Goal: Information Seeking & Learning: Learn about a topic

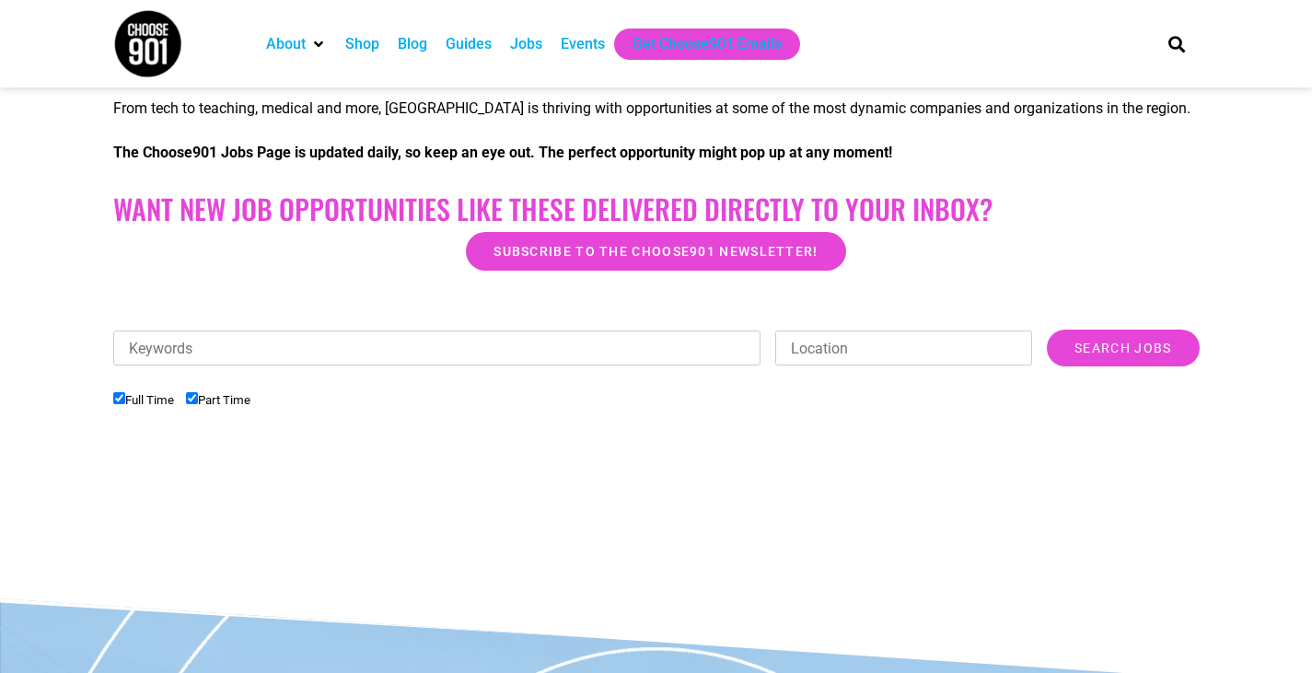
click at [525, 43] on div "Jobs" at bounding box center [526, 44] width 32 height 22
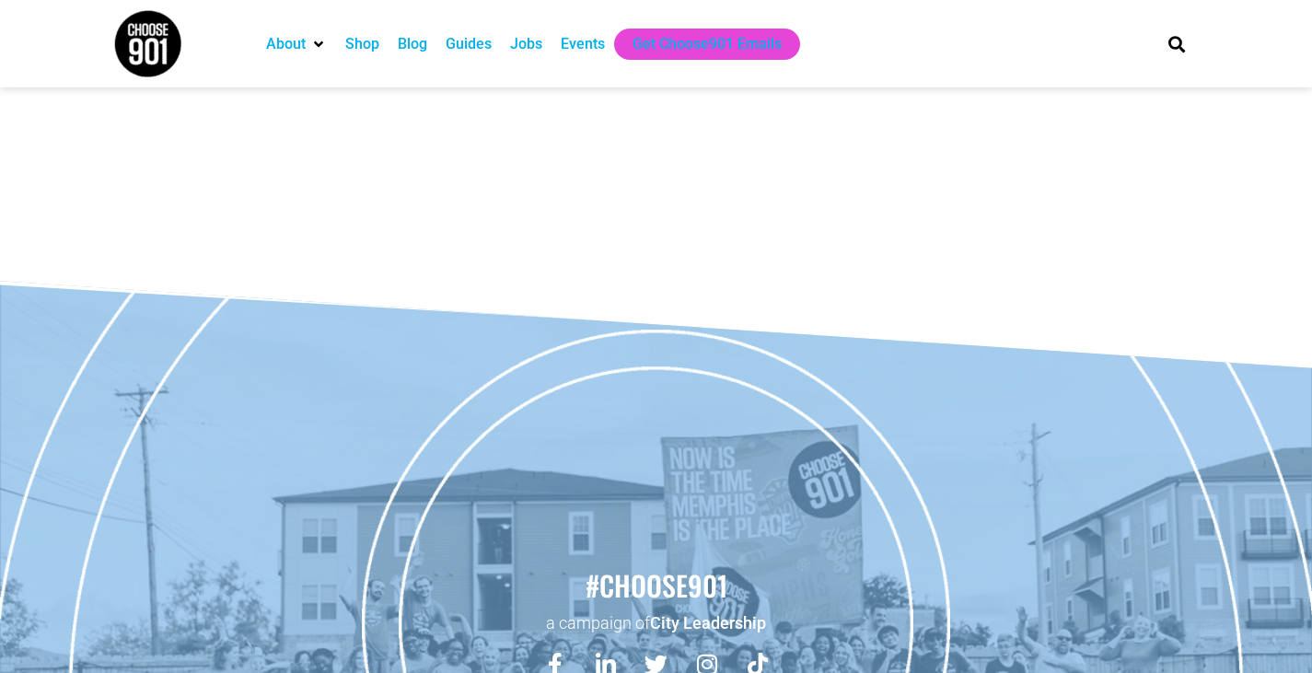
scroll to position [737, 0]
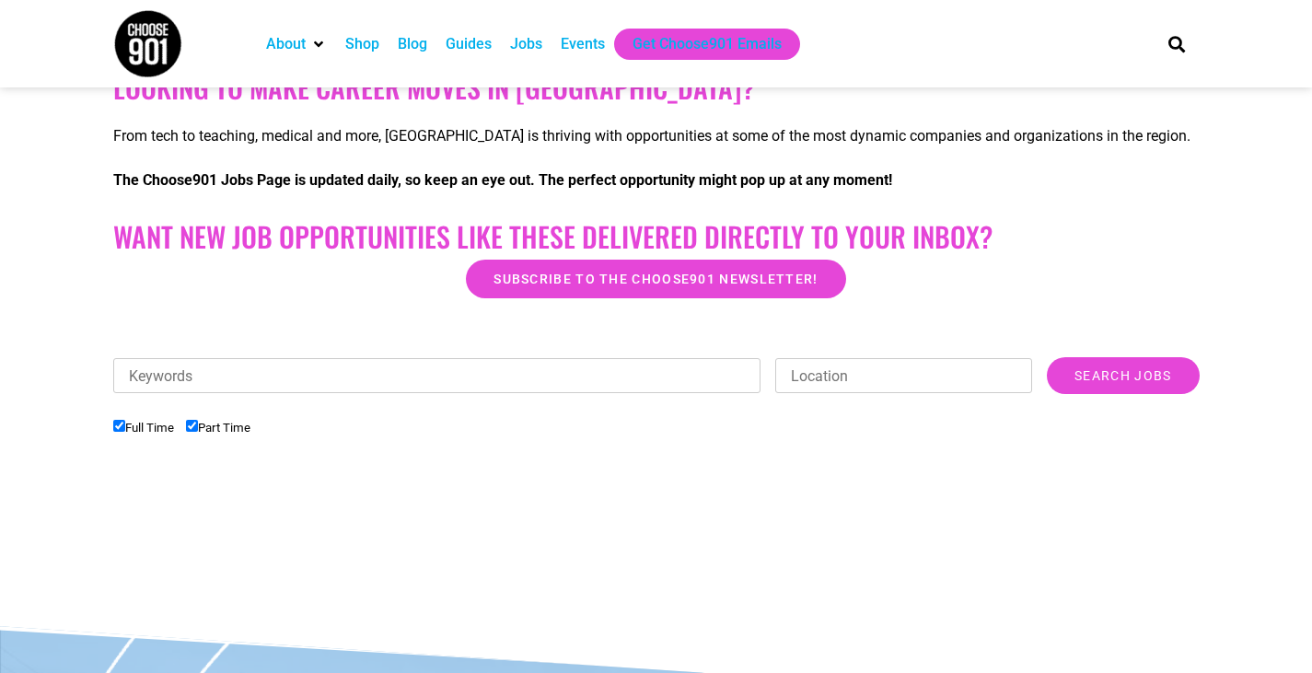
scroll to position [321, 0]
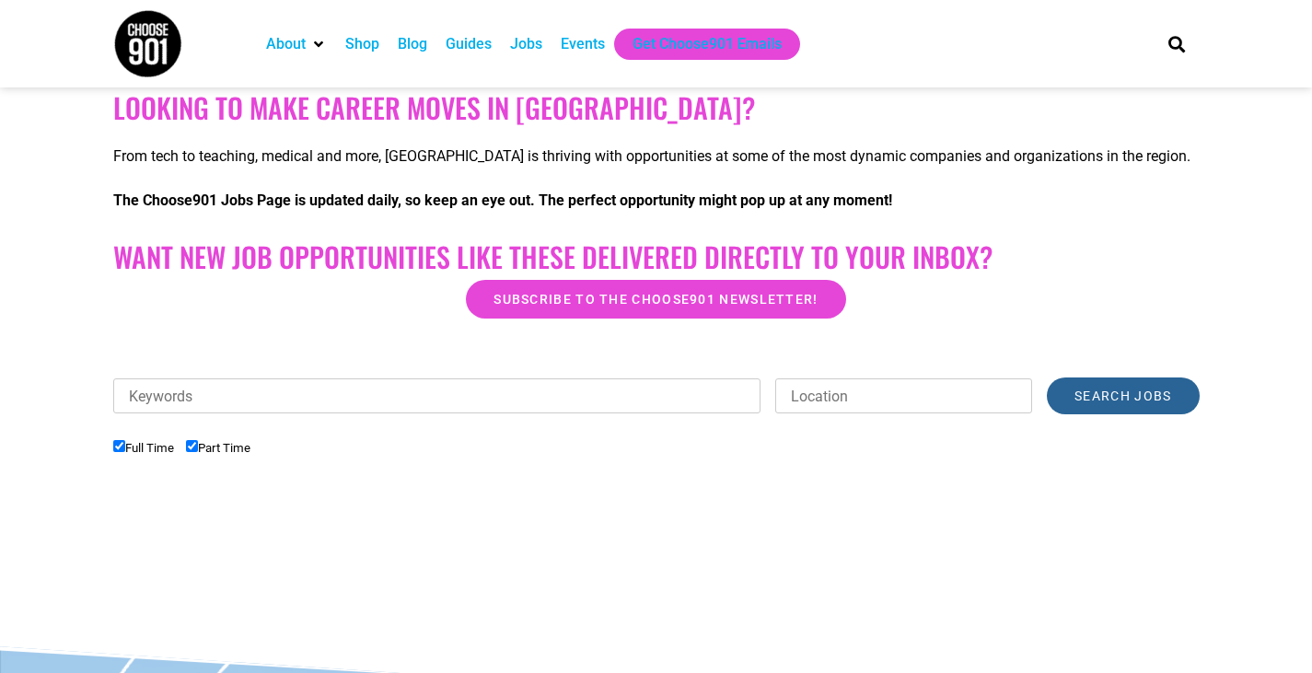
click at [1111, 402] on input "Search Jobs" at bounding box center [1123, 396] width 152 height 37
click at [517, 40] on div "Jobs" at bounding box center [526, 44] width 32 height 22
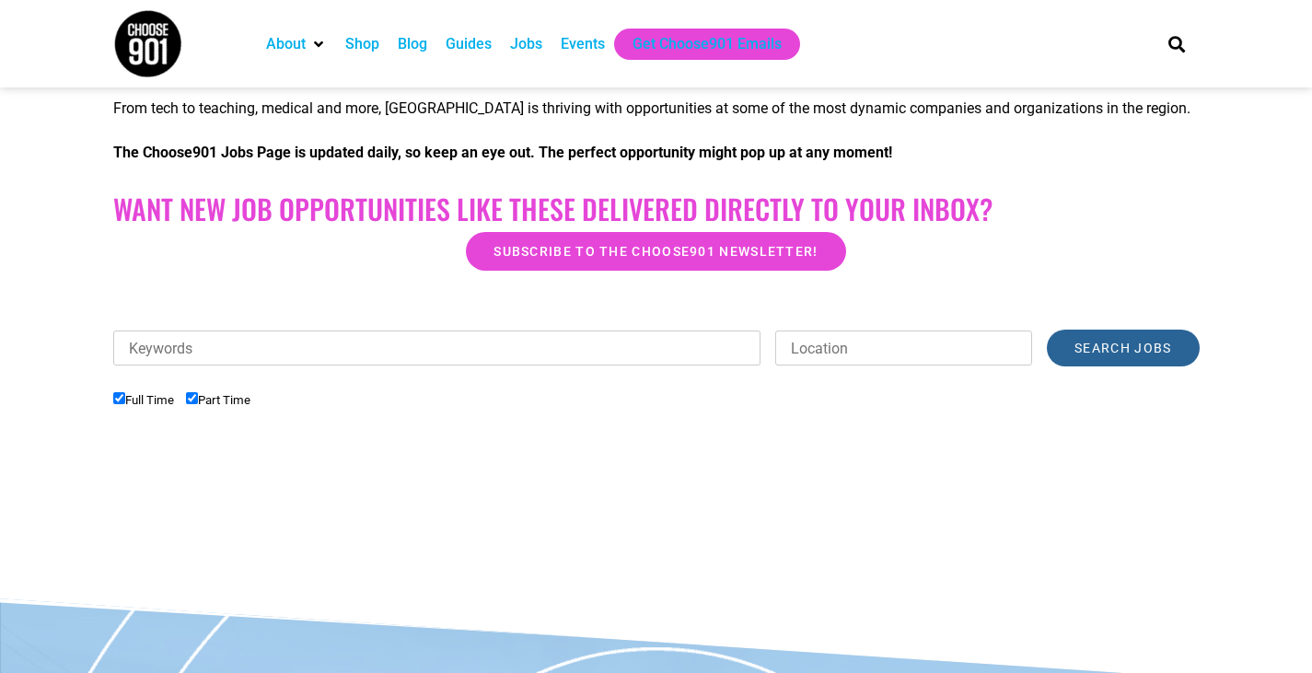
click at [1089, 343] on input "Search Jobs" at bounding box center [1123, 348] width 152 height 37
click at [1090, 355] on input "Search Jobs" at bounding box center [1123, 348] width 152 height 37
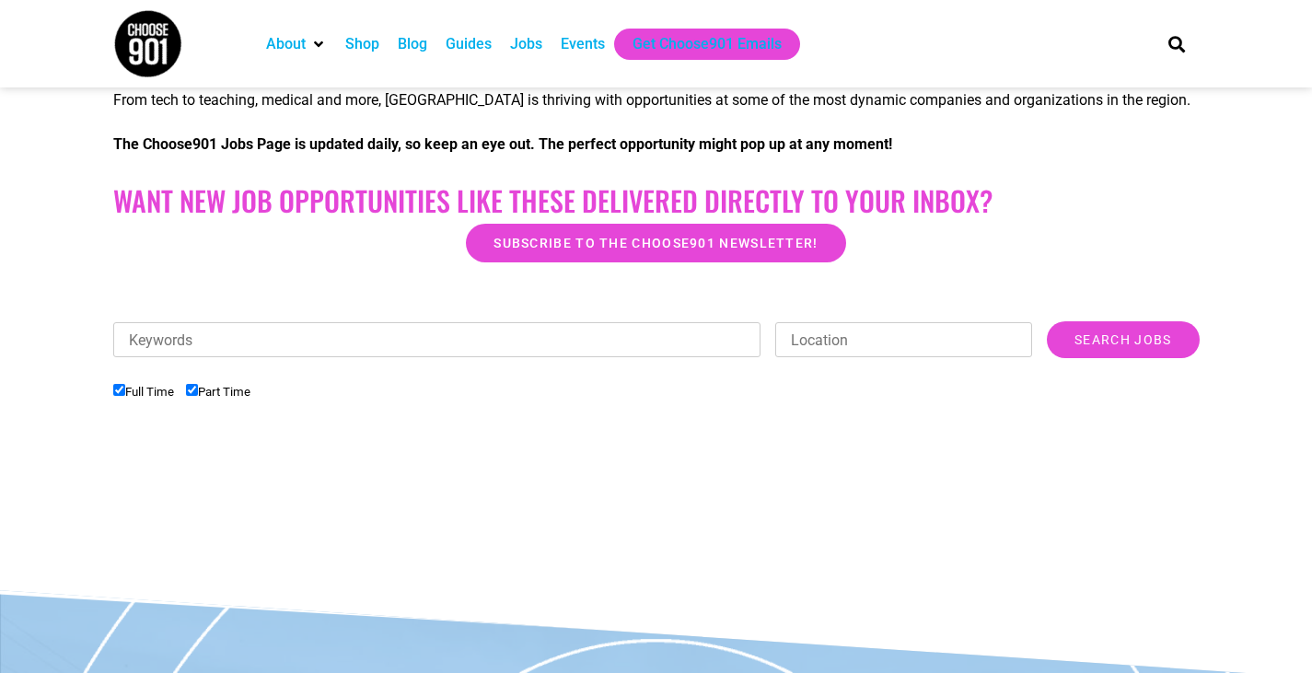
click at [530, 51] on div "Jobs" at bounding box center [526, 44] width 32 height 22
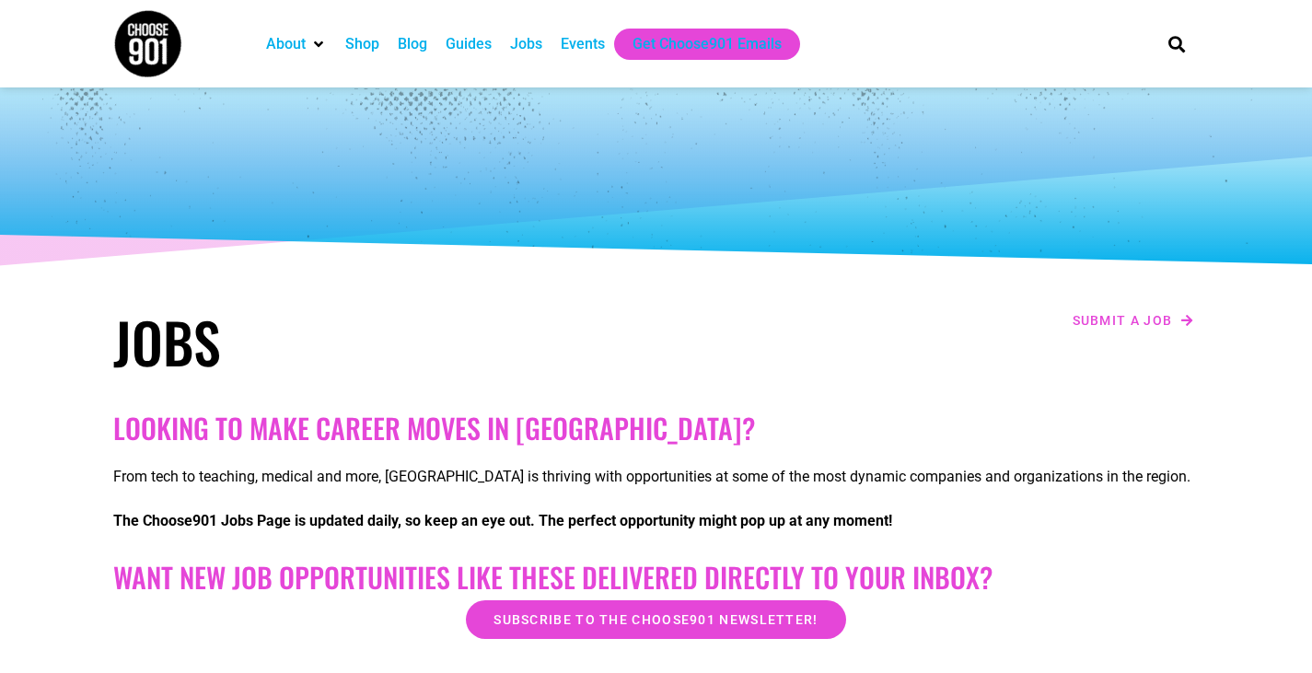
click at [773, 266] on div at bounding box center [656, 179] width 1105 height 184
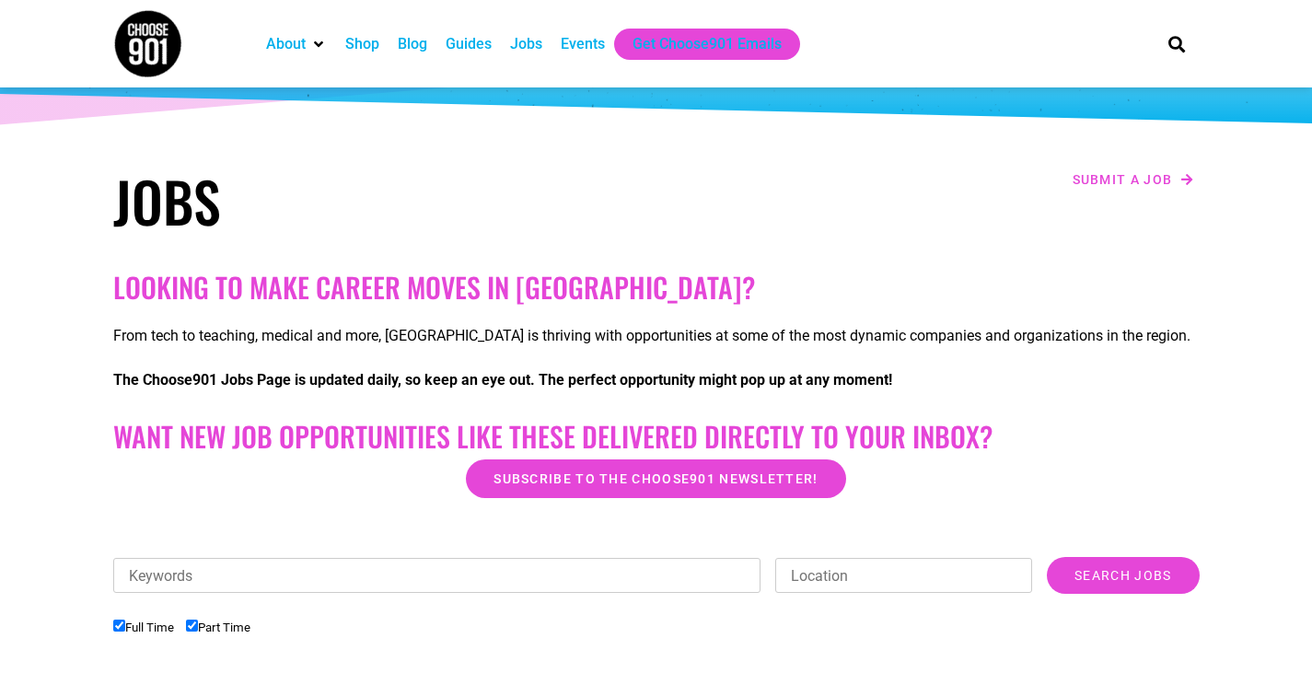
scroll to position [136, 0]
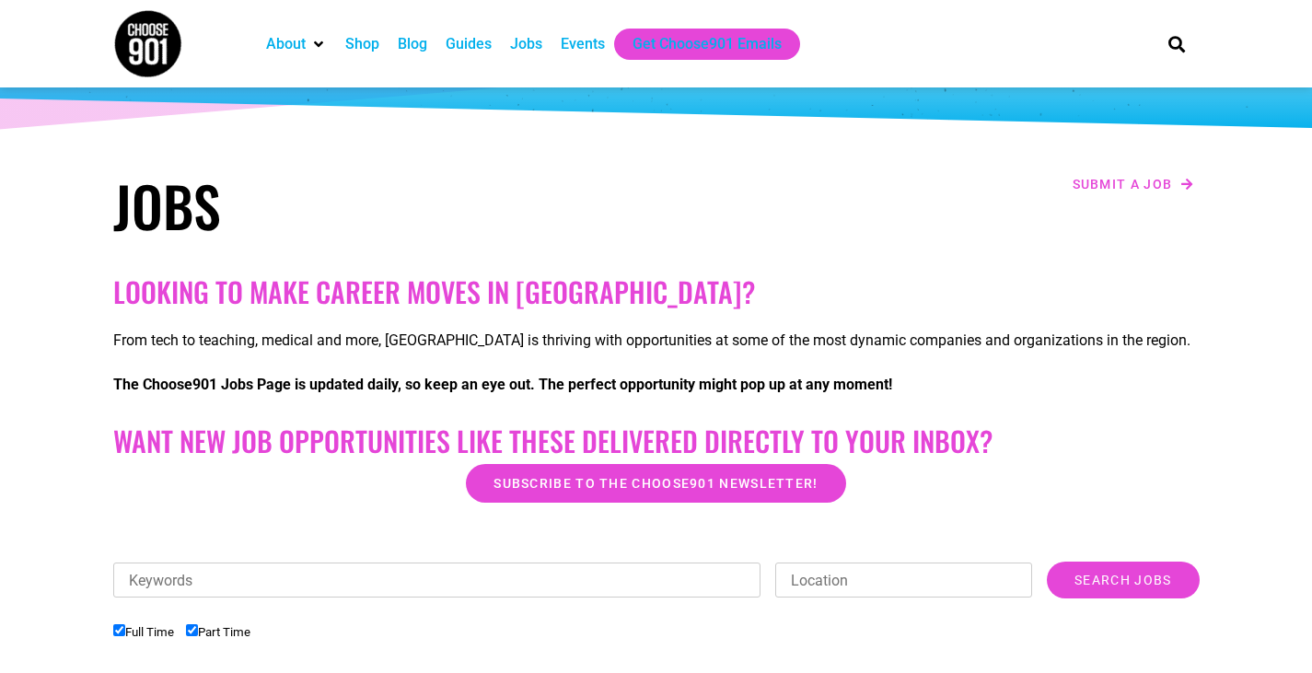
click at [518, 33] on div "Jobs" at bounding box center [526, 44] width 32 height 22
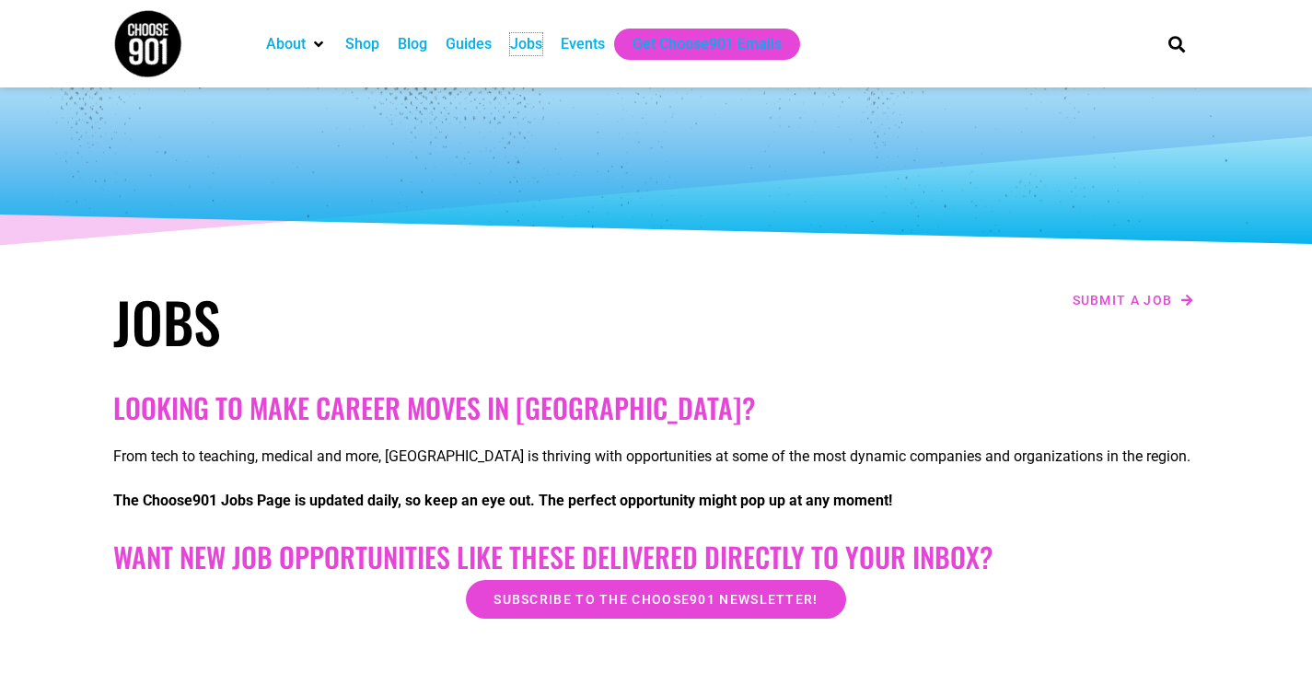
scroll to position [0, 0]
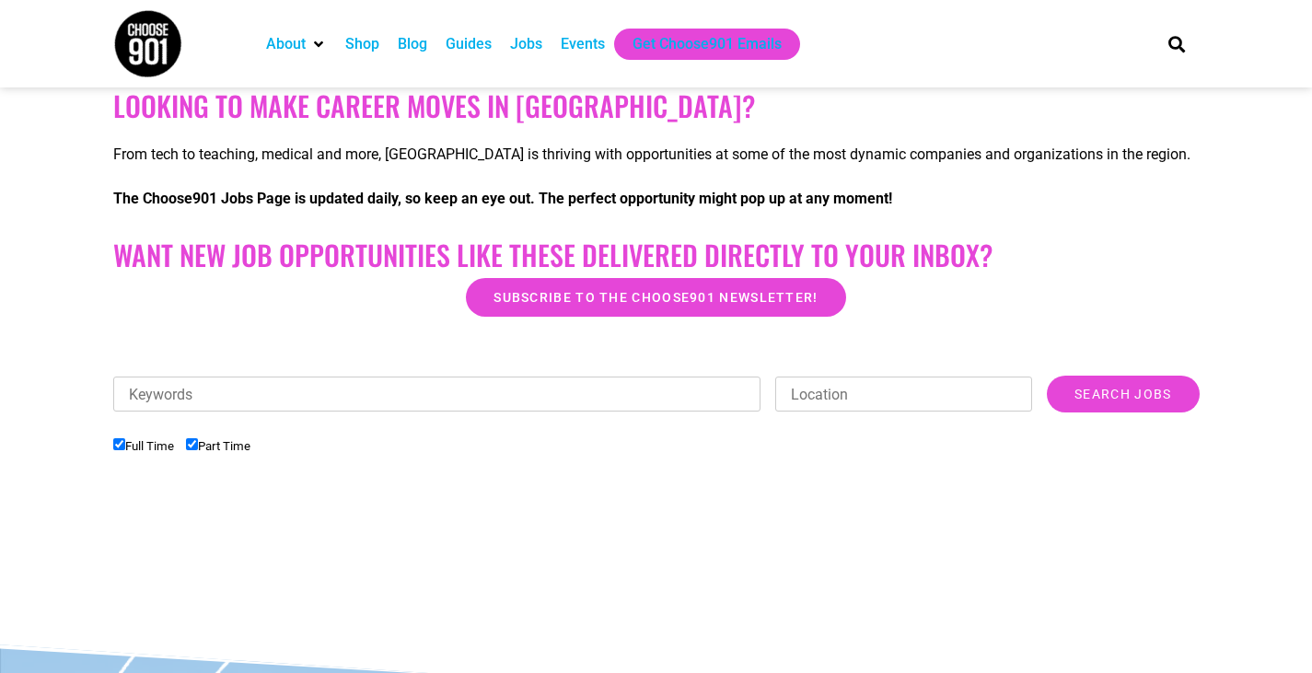
scroll to position [321, 0]
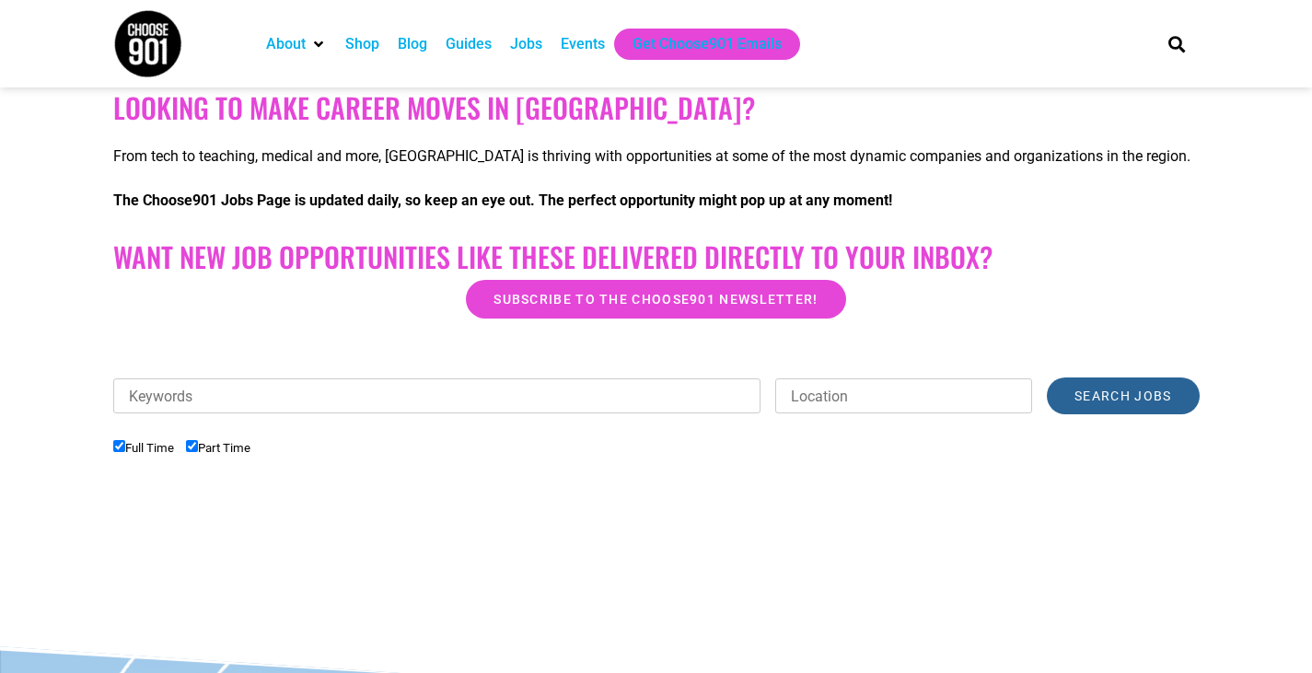
click at [1154, 383] on input "Search Jobs" at bounding box center [1123, 396] width 152 height 37
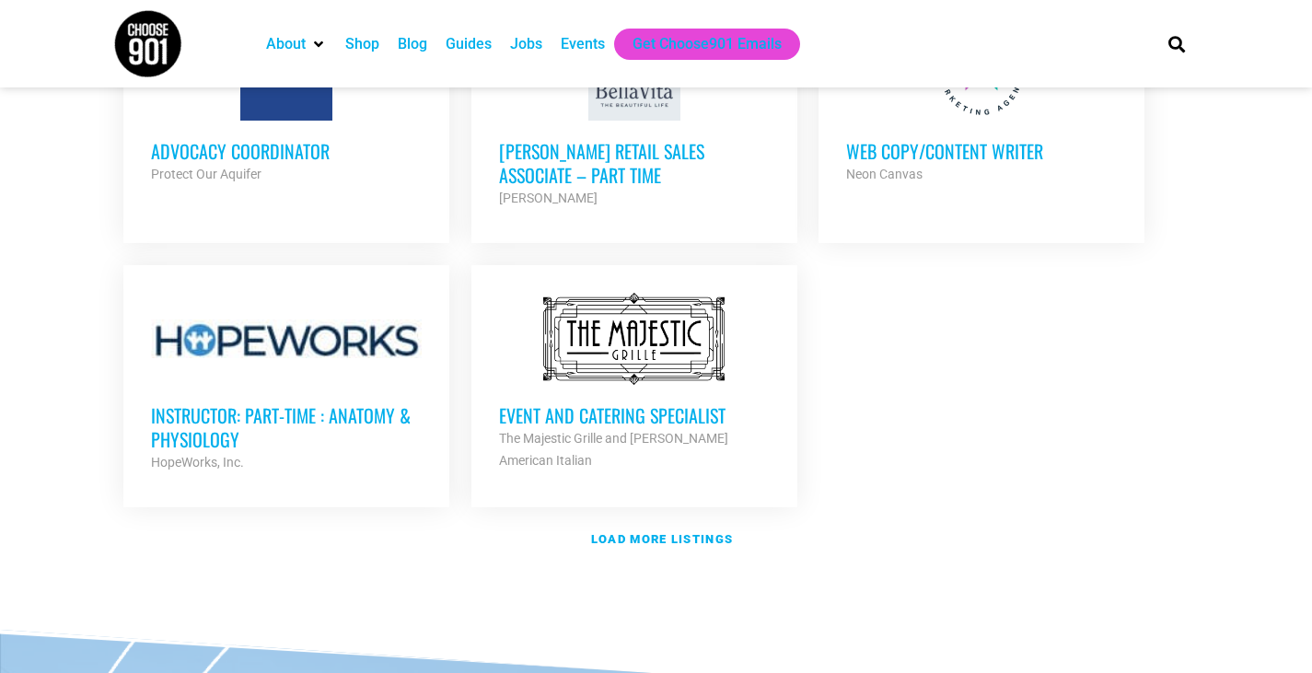
scroll to position [2255, 0]
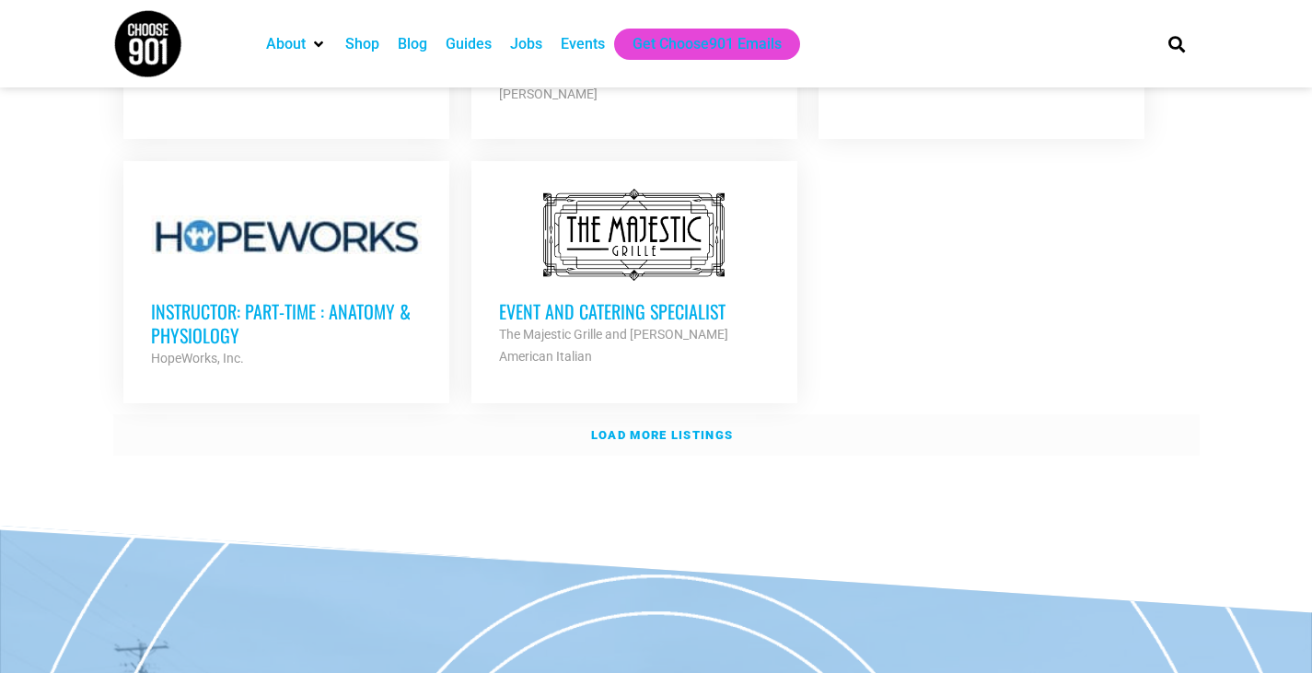
click at [684, 428] on strong "Load more listings" at bounding box center [662, 435] width 142 height 14
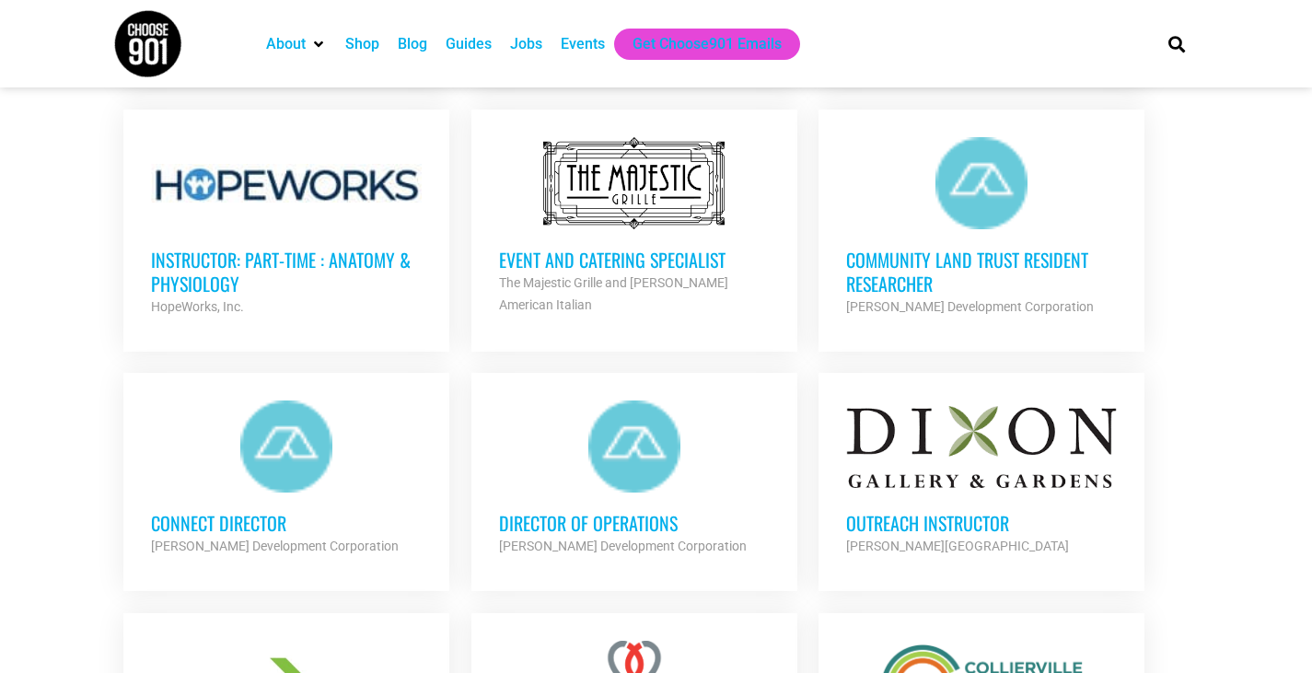
scroll to position [2347, 0]
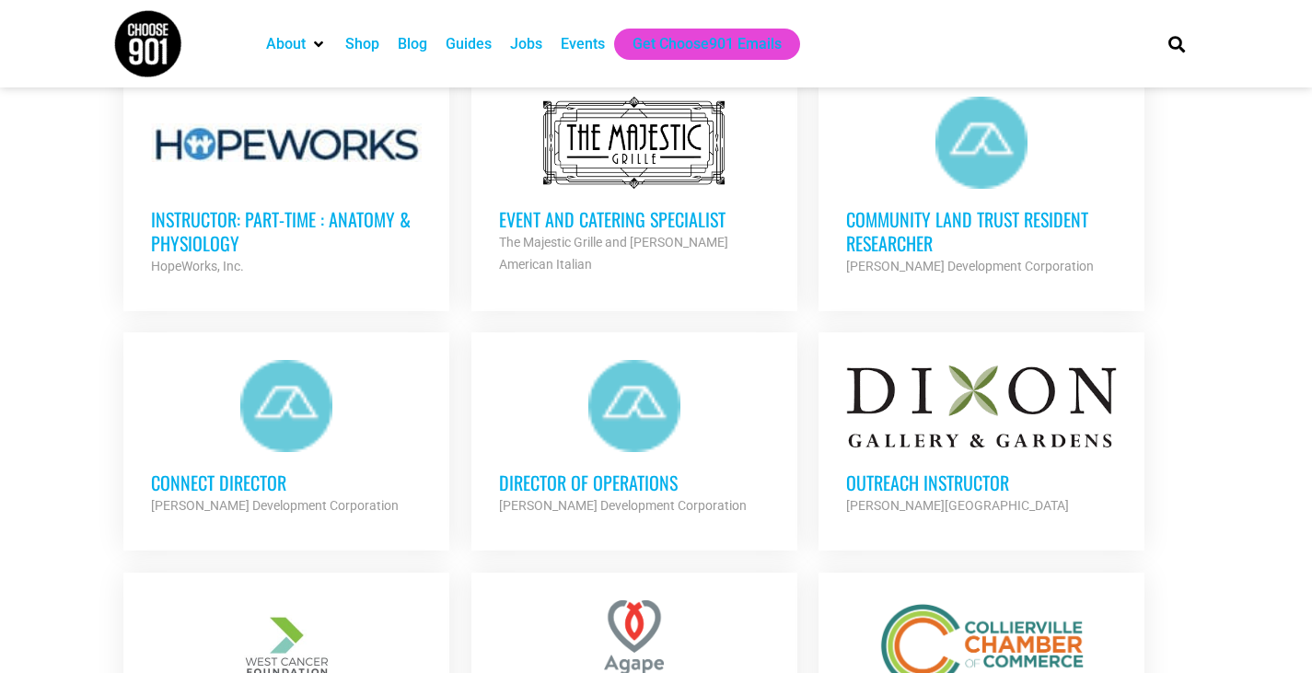
click at [287, 394] on div at bounding box center [286, 406] width 271 height 92
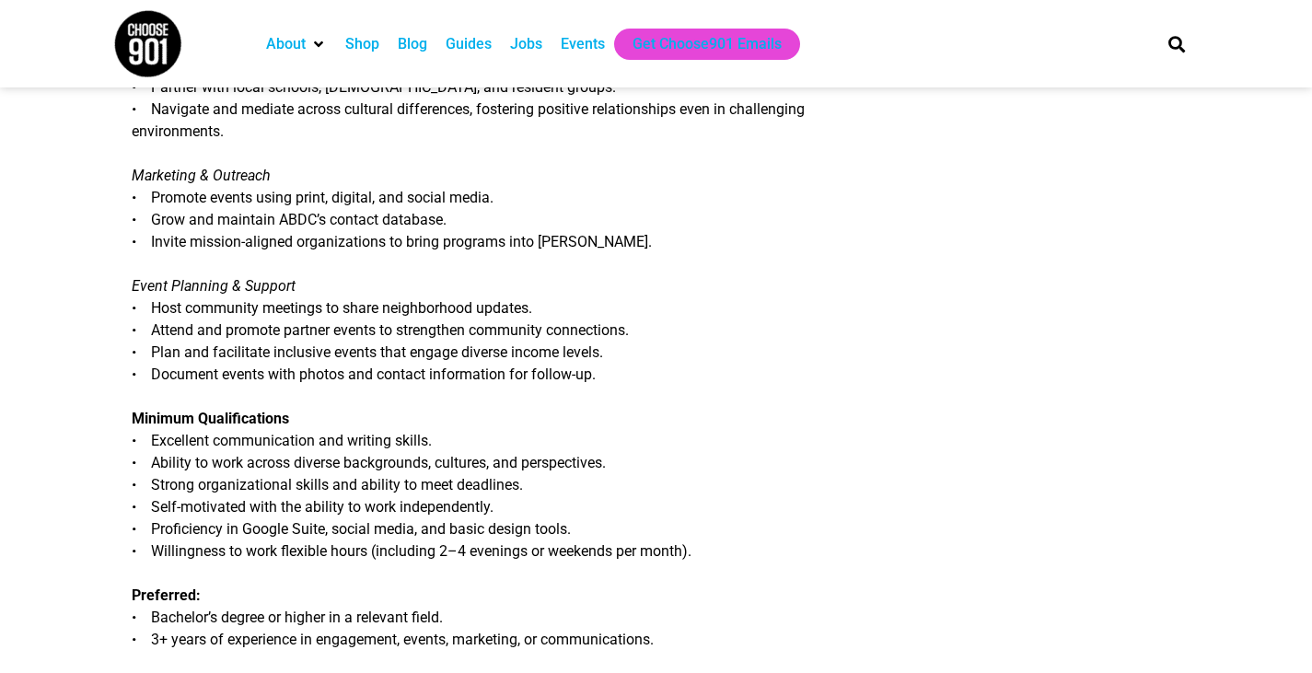
scroll to position [829, 0]
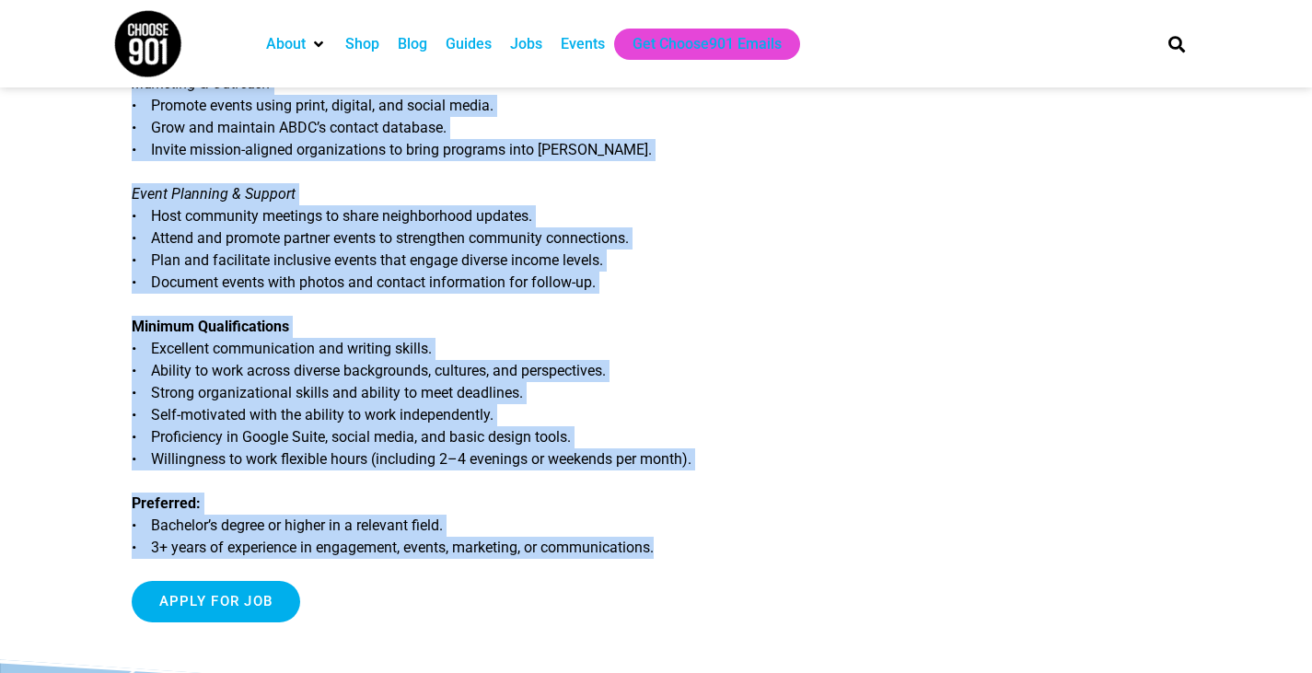
drag, startPoint x: 133, startPoint y: 230, endPoint x: 704, endPoint y: 540, distance: 649.5
click at [704, 540] on div "Job Title: Connect Director Organization: Alcy Ball Development Corporation (AB…" at bounding box center [488, 5] width 712 height 1265
copy div "Job Title: Connect Director Organization: Alcy Ball Development Corporation (AB…"
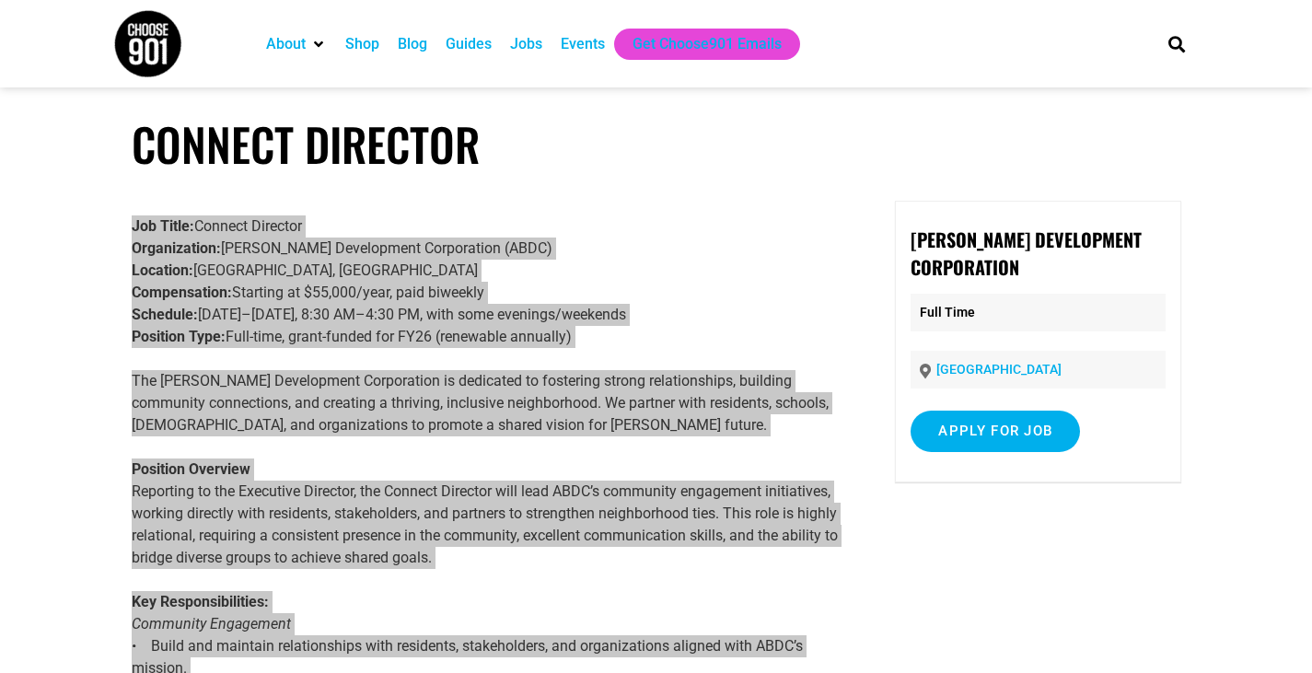
scroll to position [0, 0]
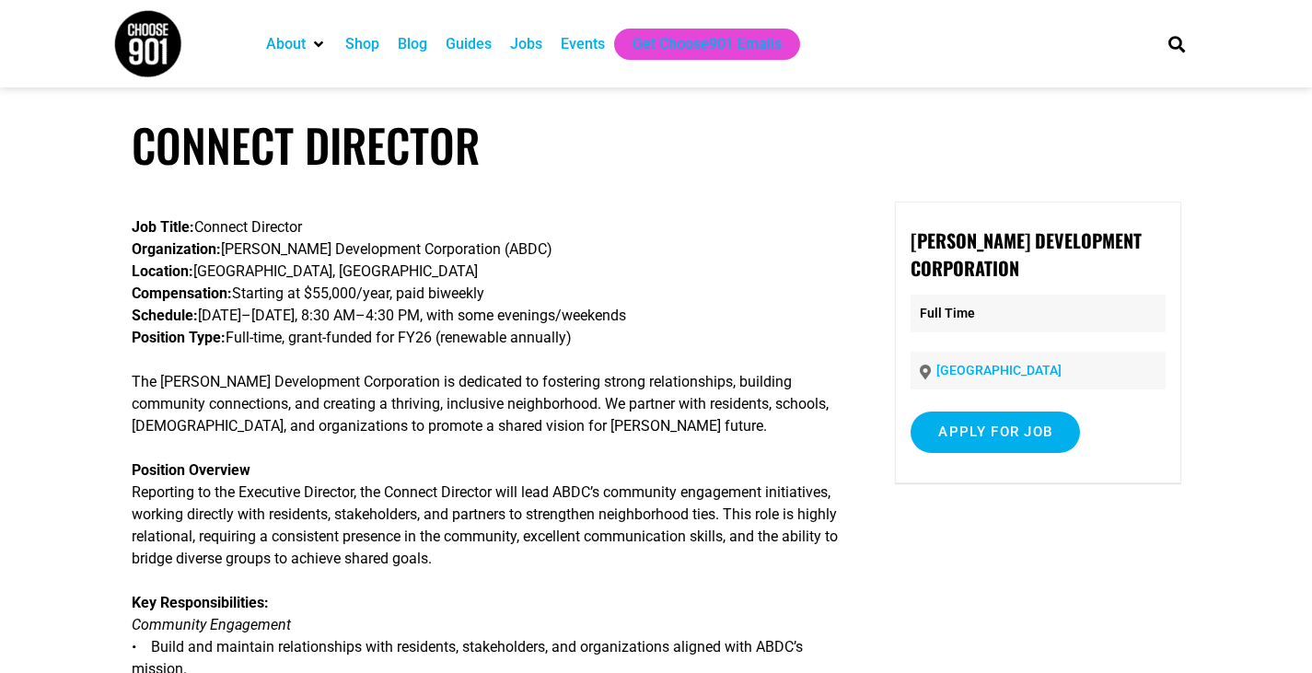
click at [336, 154] on h1 "Connect Director" at bounding box center [657, 145] width 1050 height 54
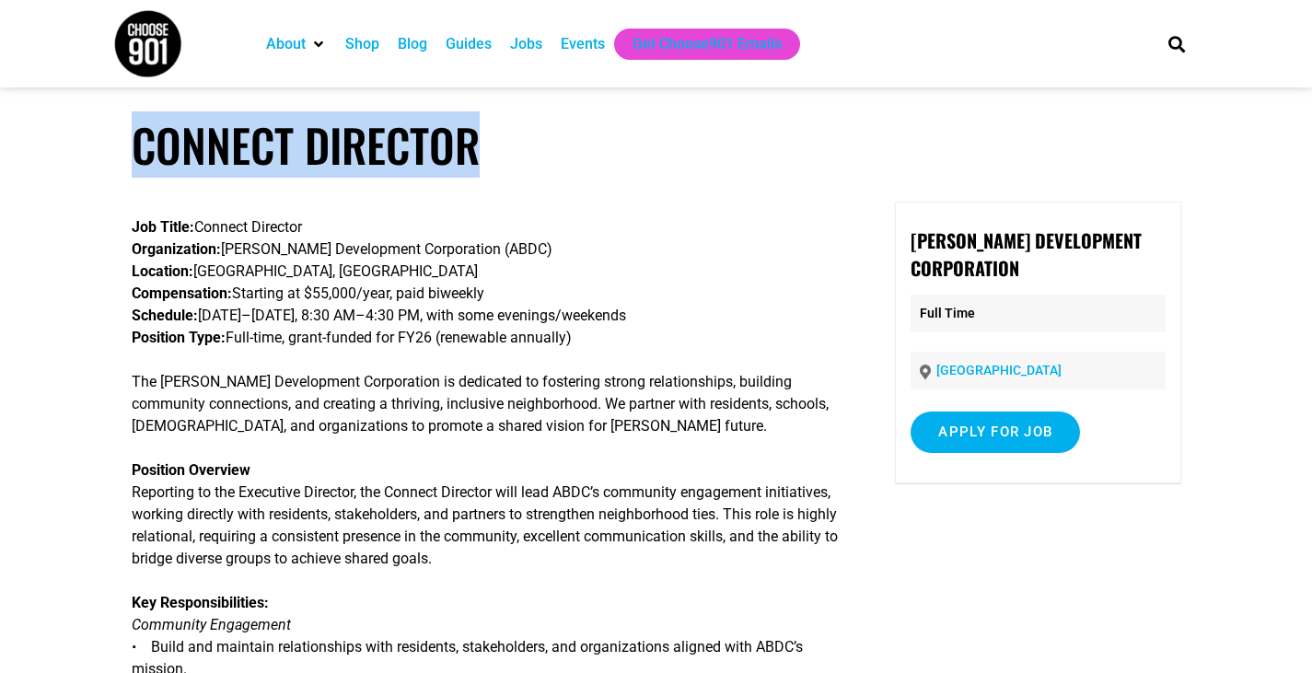
click at [336, 154] on h1 "Connect Director" at bounding box center [657, 145] width 1050 height 54
copy article "Connect Director"
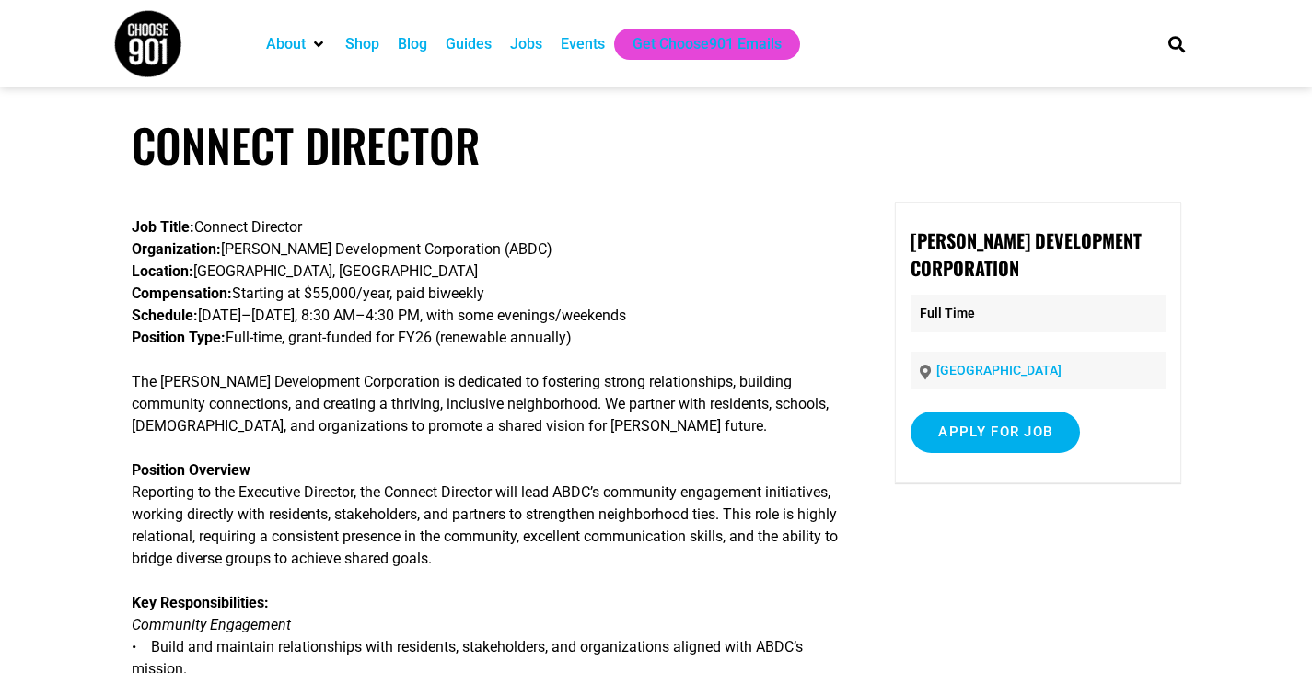
click at [335, 334] on p "Job Title: Connect Director Organization: Alcy Ball Development Corporation (AB…" at bounding box center [488, 282] width 712 height 133
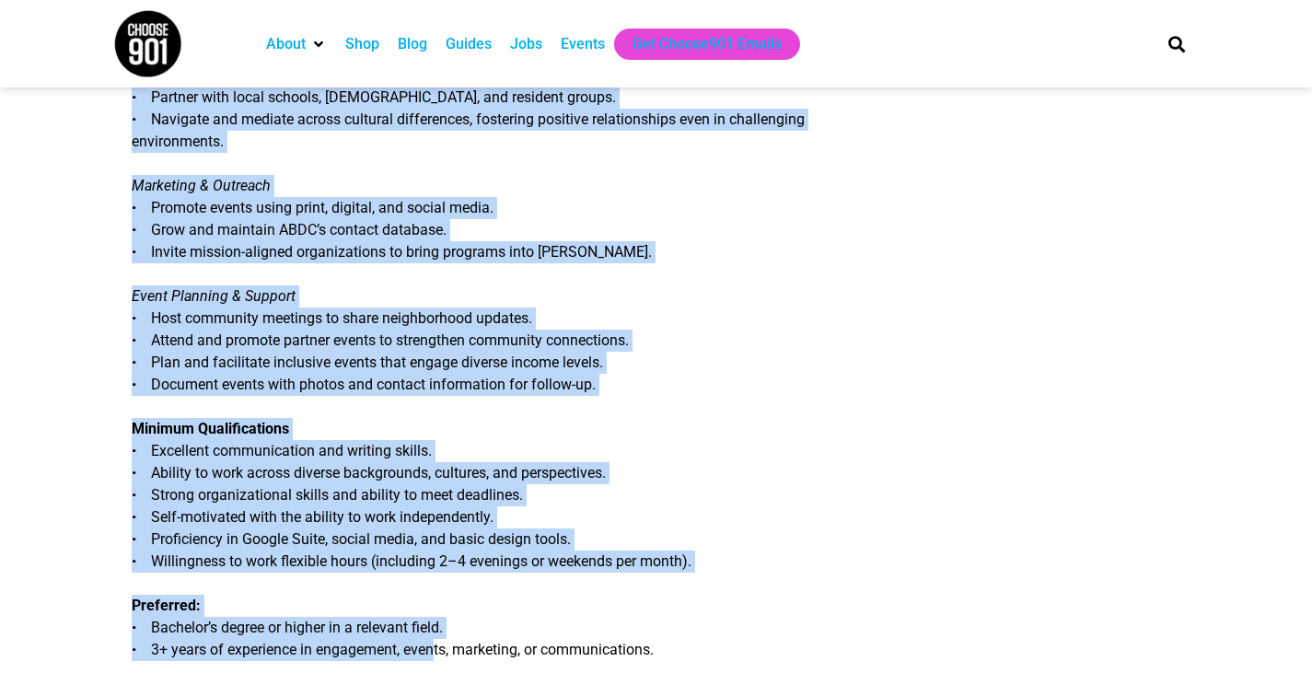
scroll to position [829, 0]
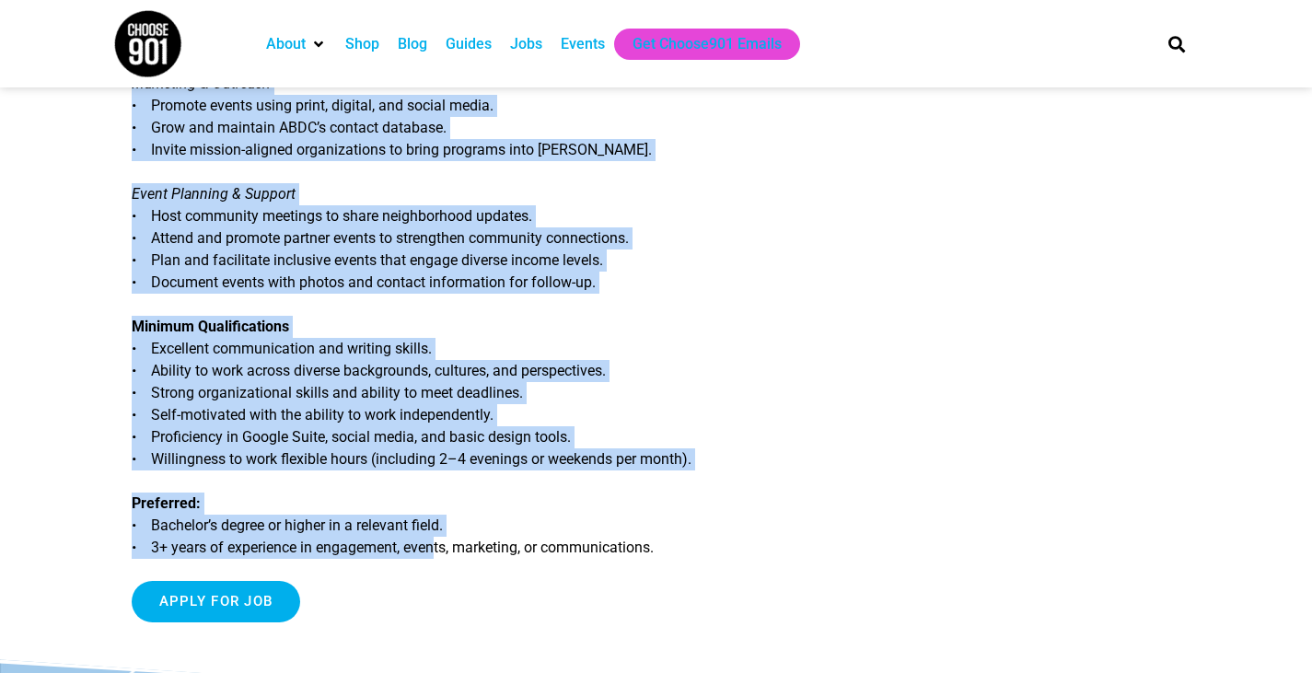
drag, startPoint x: 132, startPoint y: 227, endPoint x: 693, endPoint y: 533, distance: 638.8
click at [693, 533] on div "Job Title: Connect Director Organization: Alcy Ball Development Corporation (AB…" at bounding box center [488, 5] width 712 height 1265
copy div "Job Title: Connect Director Organization: Alcy Ball Development Corporation (AB…"
